Goal: Information Seeking & Learning: Learn about a topic

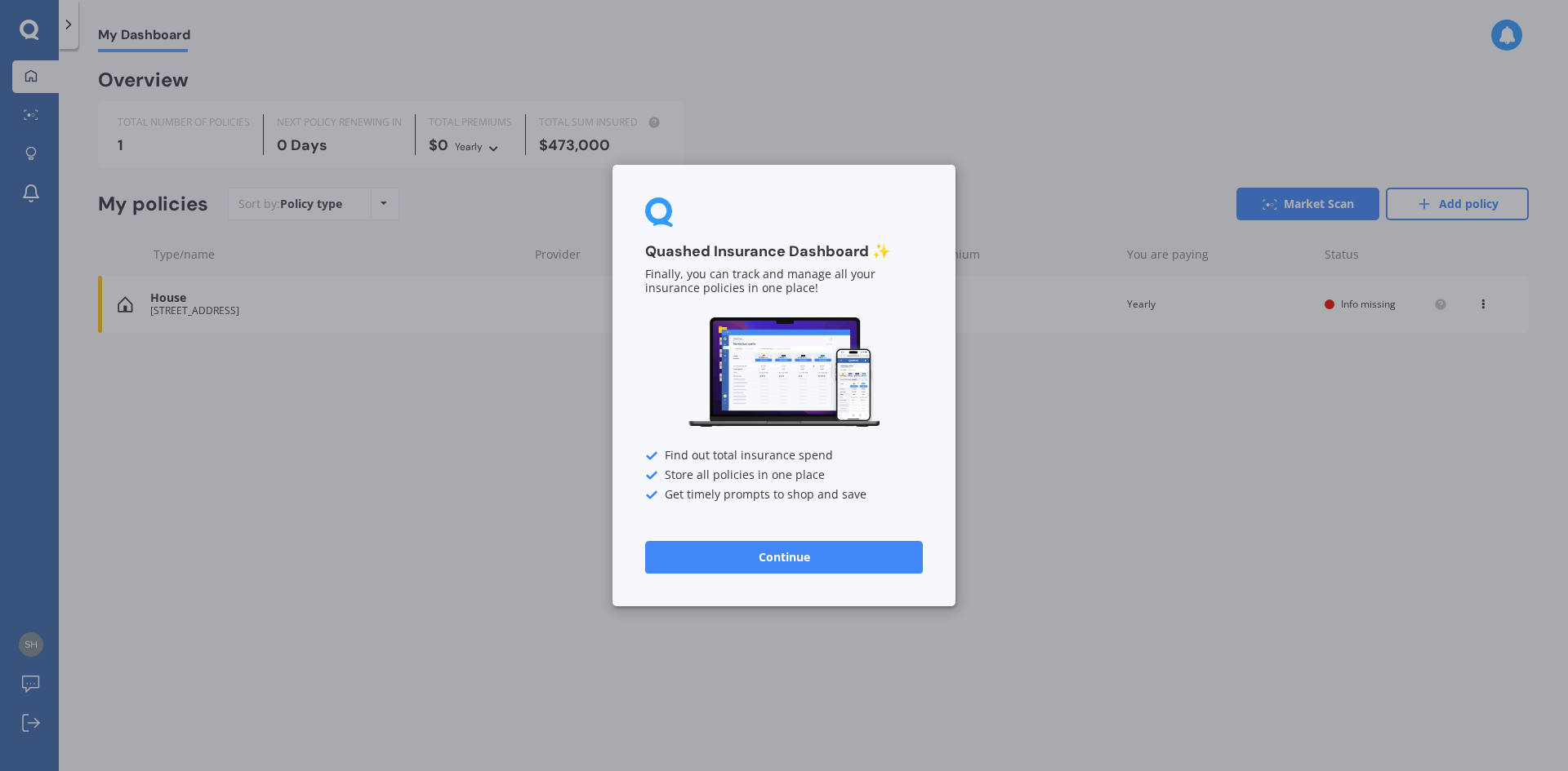
click at [761, 552] on button "Continue" at bounding box center [784, 557] width 278 height 33
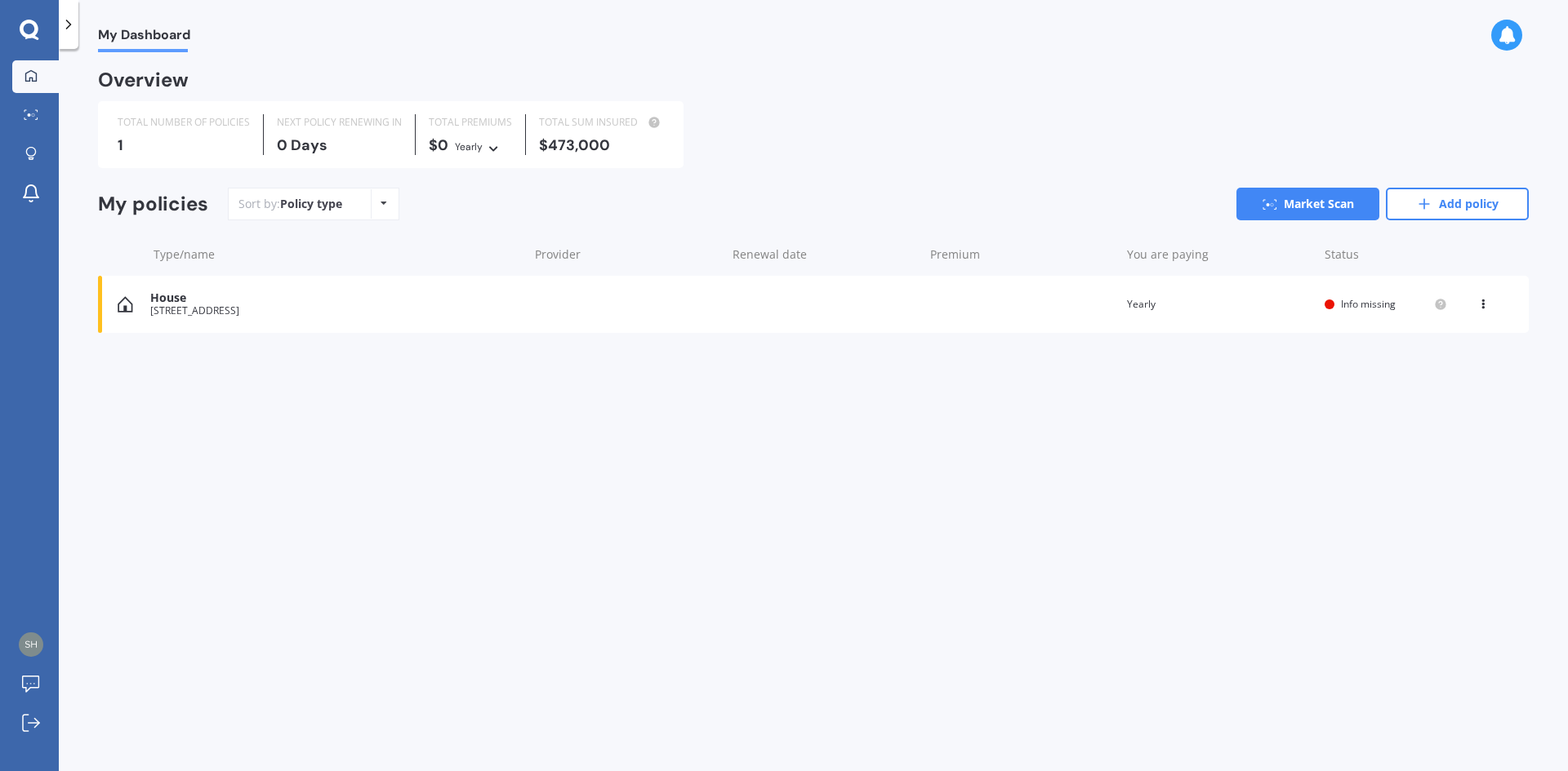
click at [1484, 305] on icon at bounding box center [1483, 301] width 11 height 9
click at [1443, 340] on div "View policy" at bounding box center [1447, 335] width 161 height 33
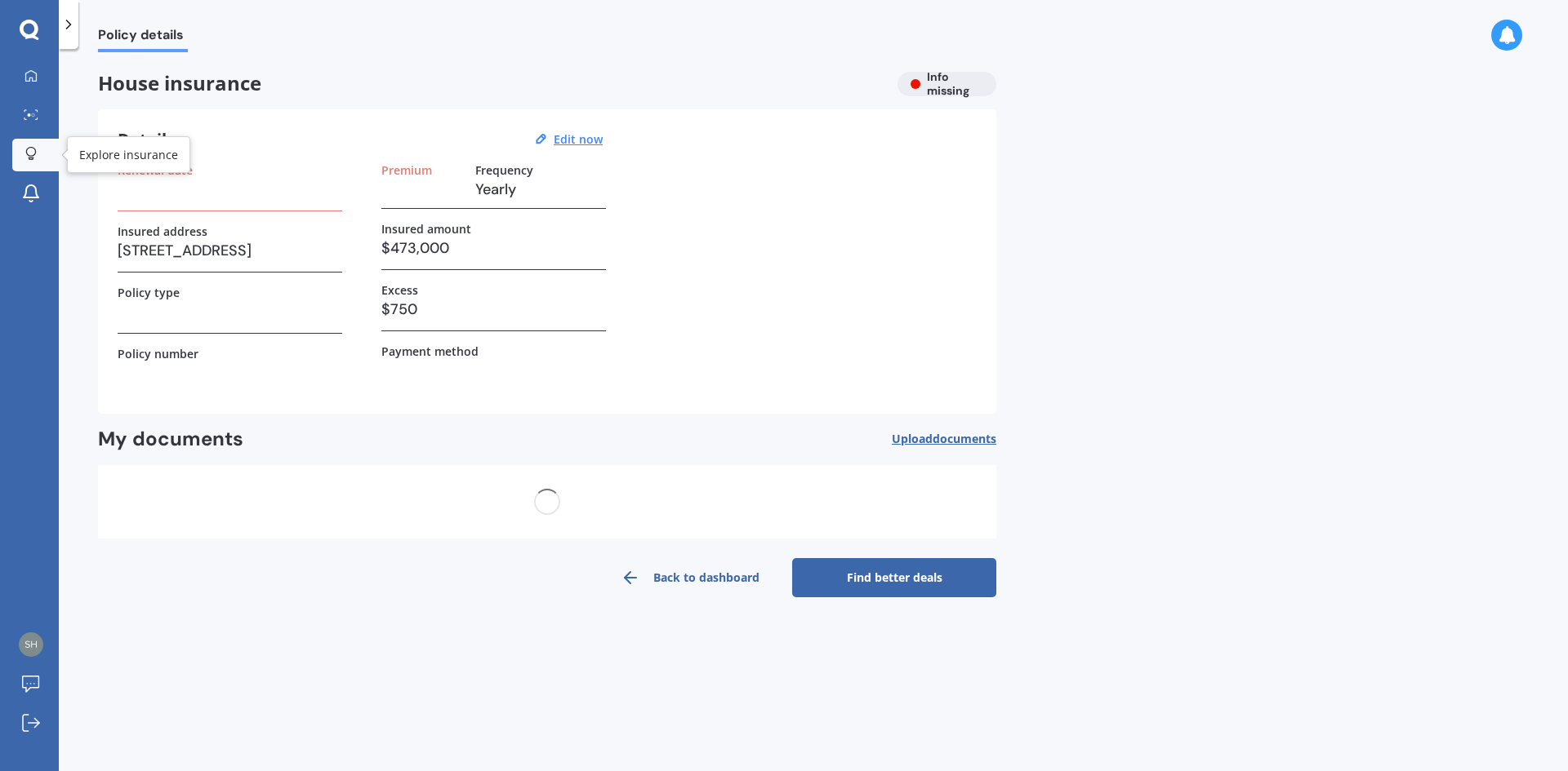
click at [38, 155] on div at bounding box center [31, 155] width 24 height 16
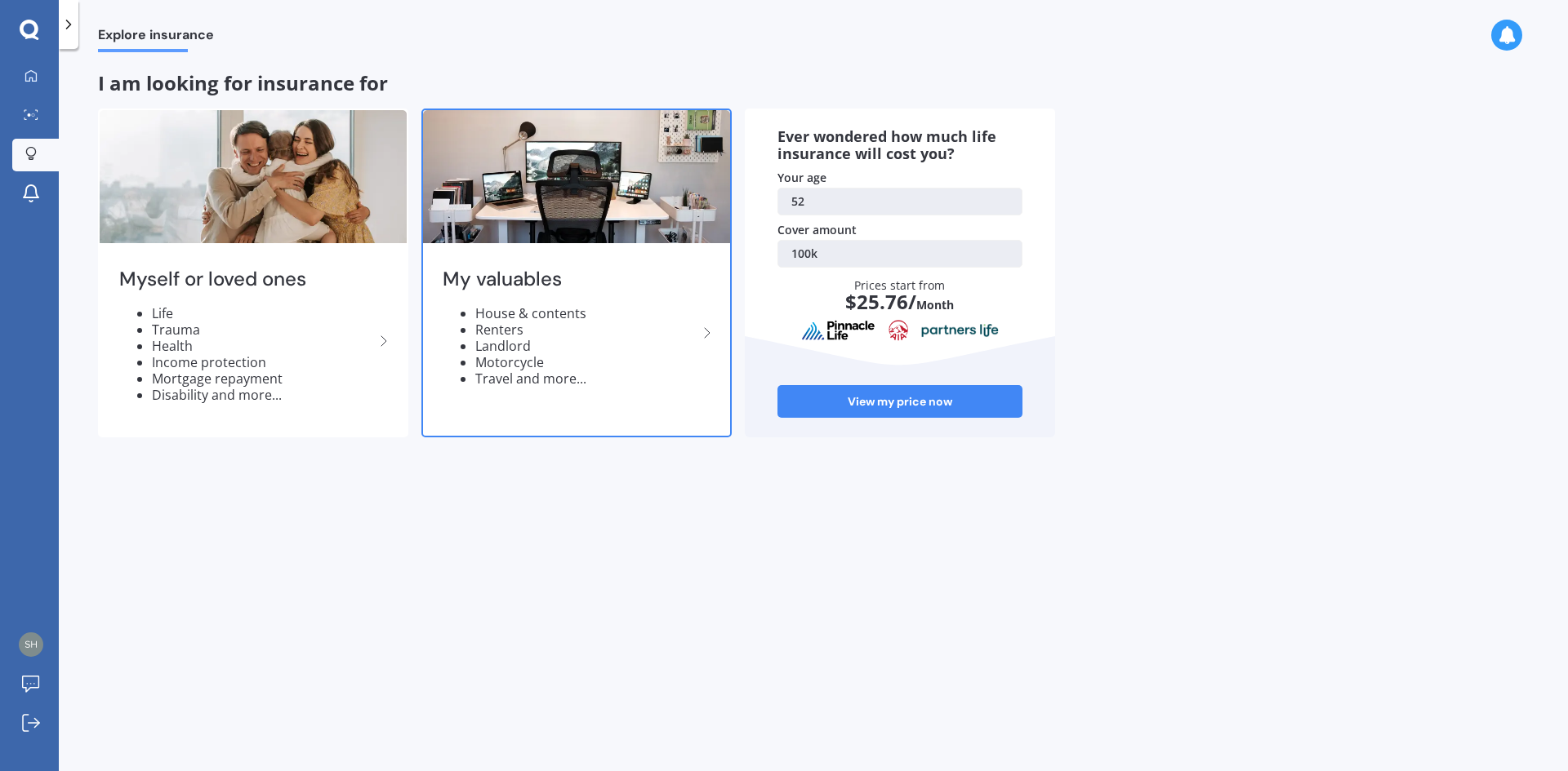
click at [675, 338] on li "Landlord" at bounding box center [586, 345] width 222 height 16
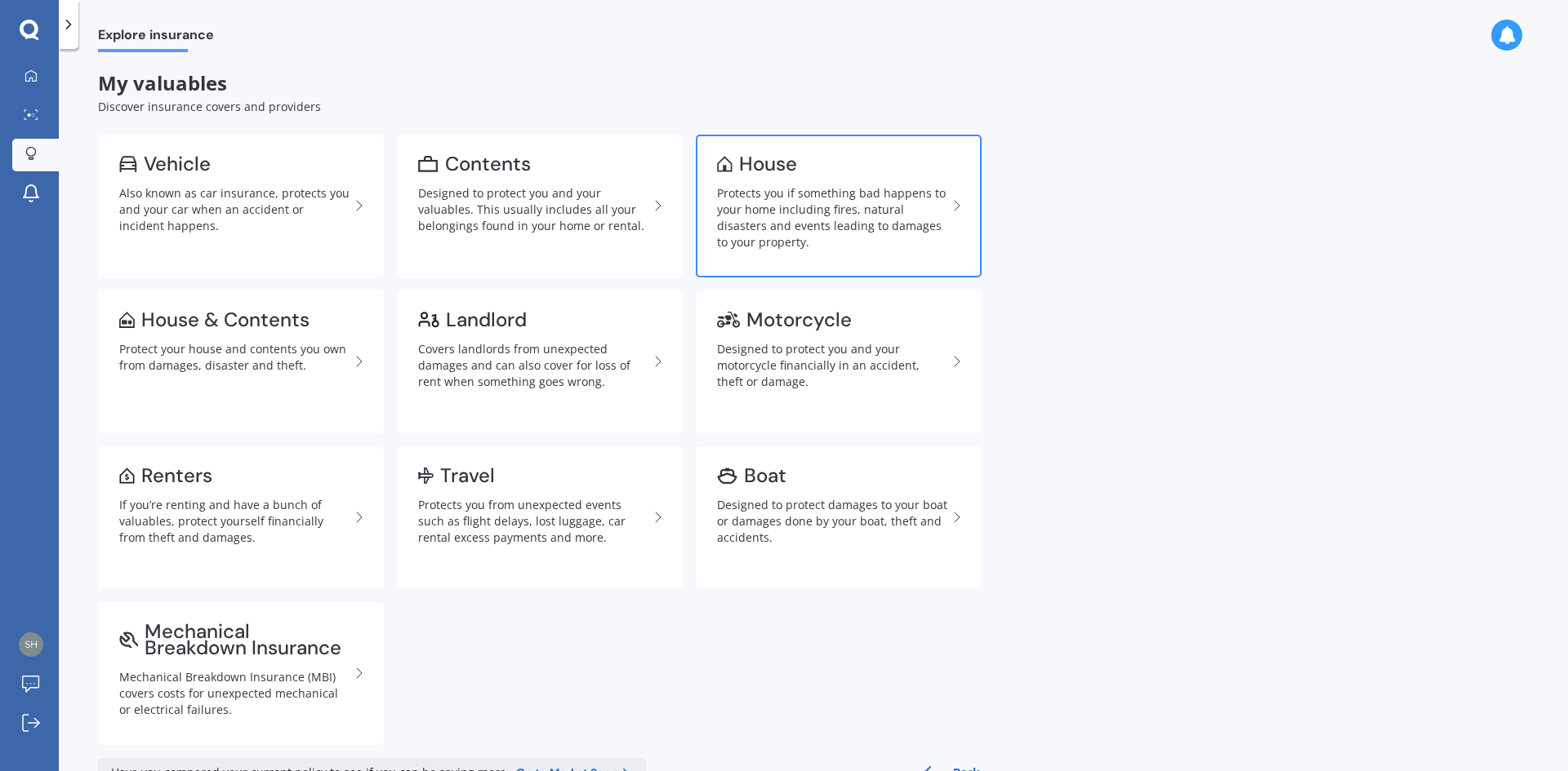
click at [799, 192] on div "Protects you if something bad happens to your home including fires, natural dis…" at bounding box center [831, 219] width 230 height 66
